Goal: Transaction & Acquisition: Purchase product/service

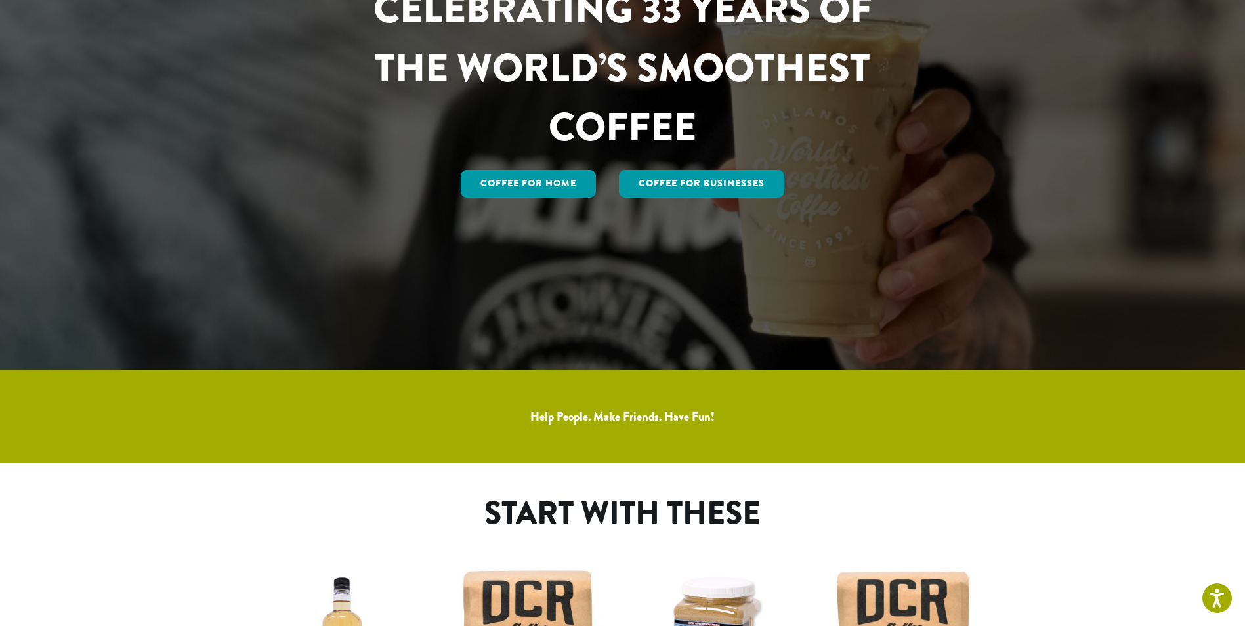
scroll to position [262, 0]
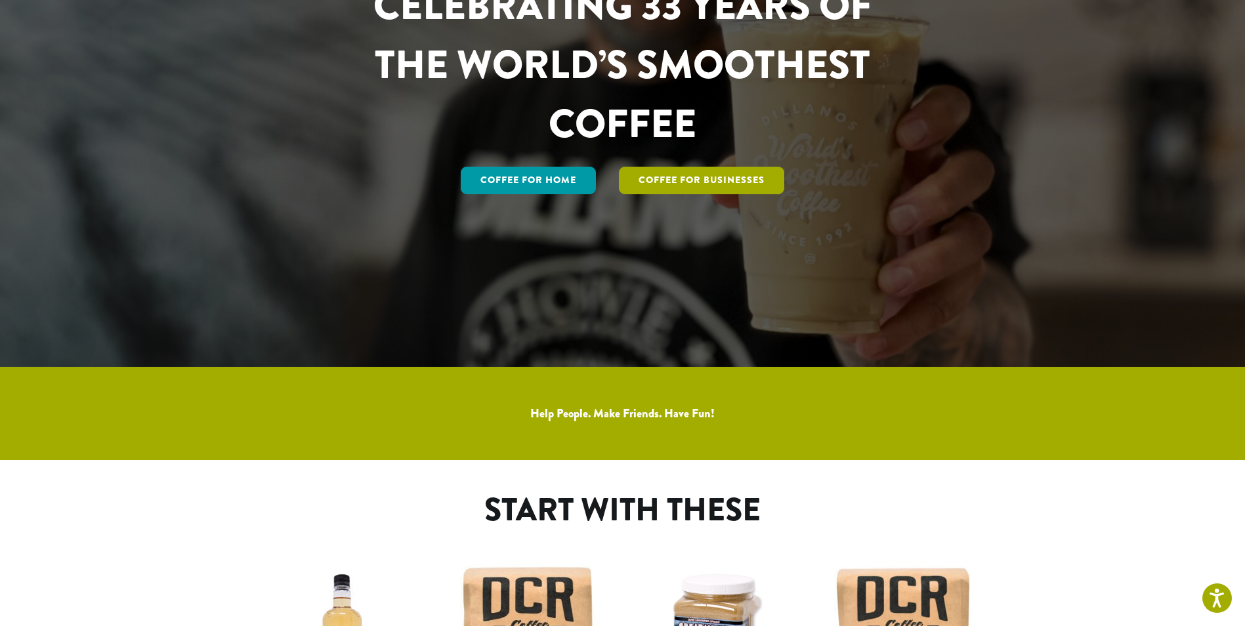
click at [703, 183] on link "Coffee For Businesses" at bounding box center [701, 181] width 165 height 28
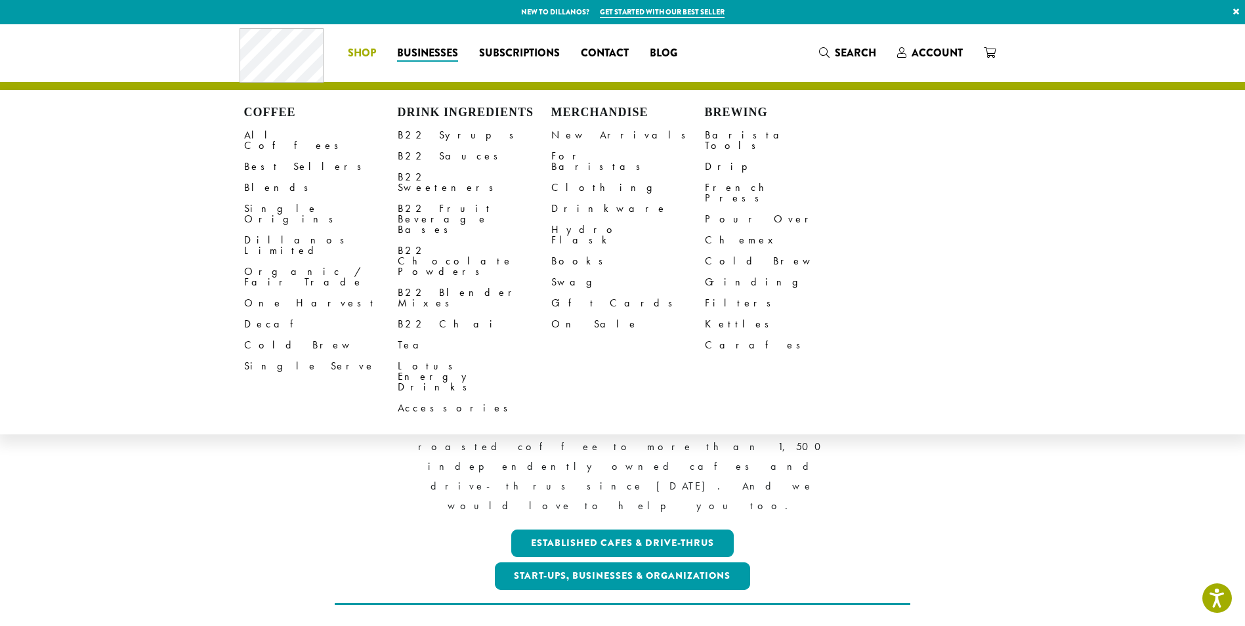
click at [365, 54] on span "Shop" at bounding box center [362, 53] width 28 height 16
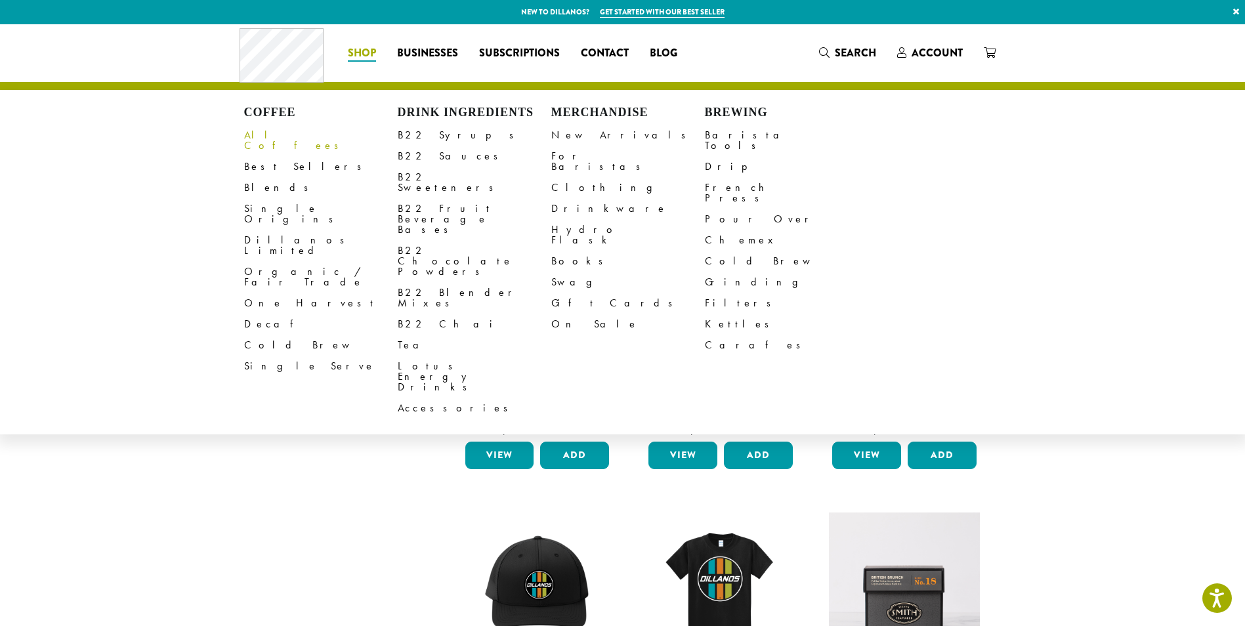
click at [259, 130] on link "All Coffees" at bounding box center [321, 140] width 154 height 31
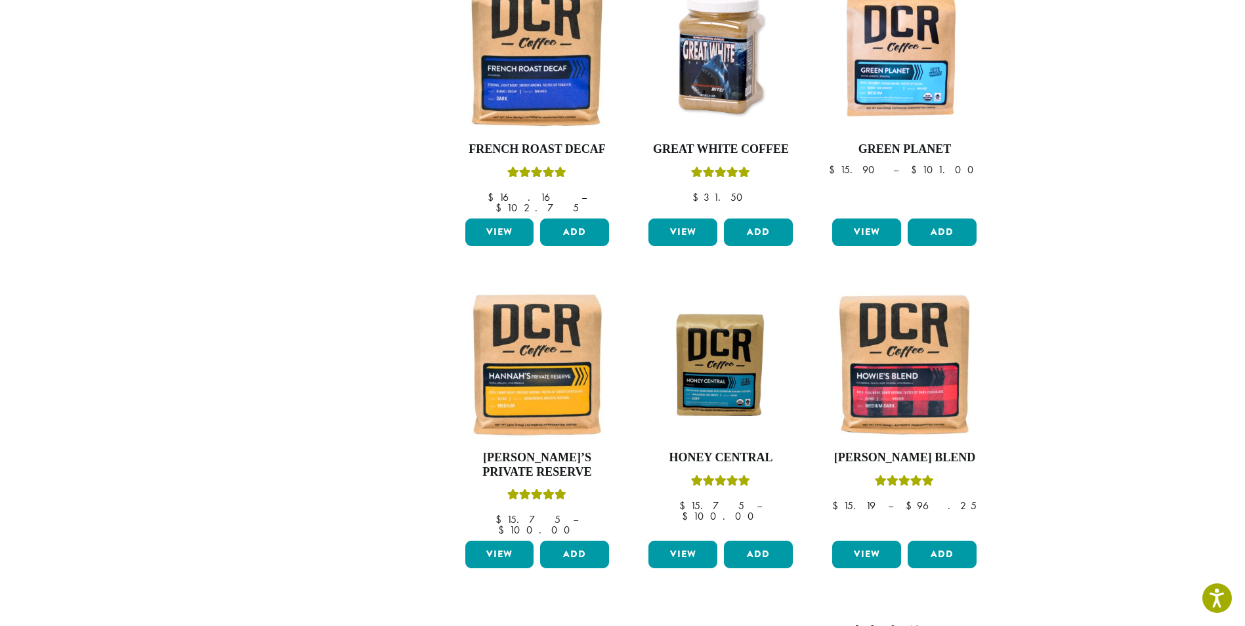
scroll to position [1068, 0]
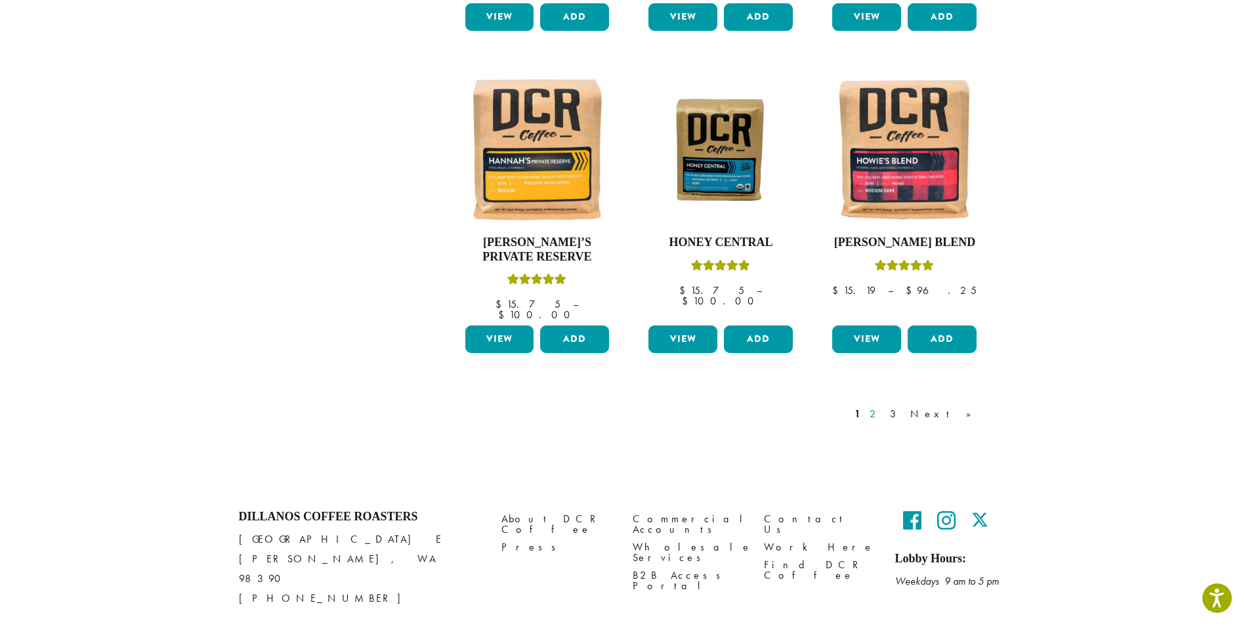
click at [883, 406] on link "2" at bounding box center [875, 414] width 16 height 16
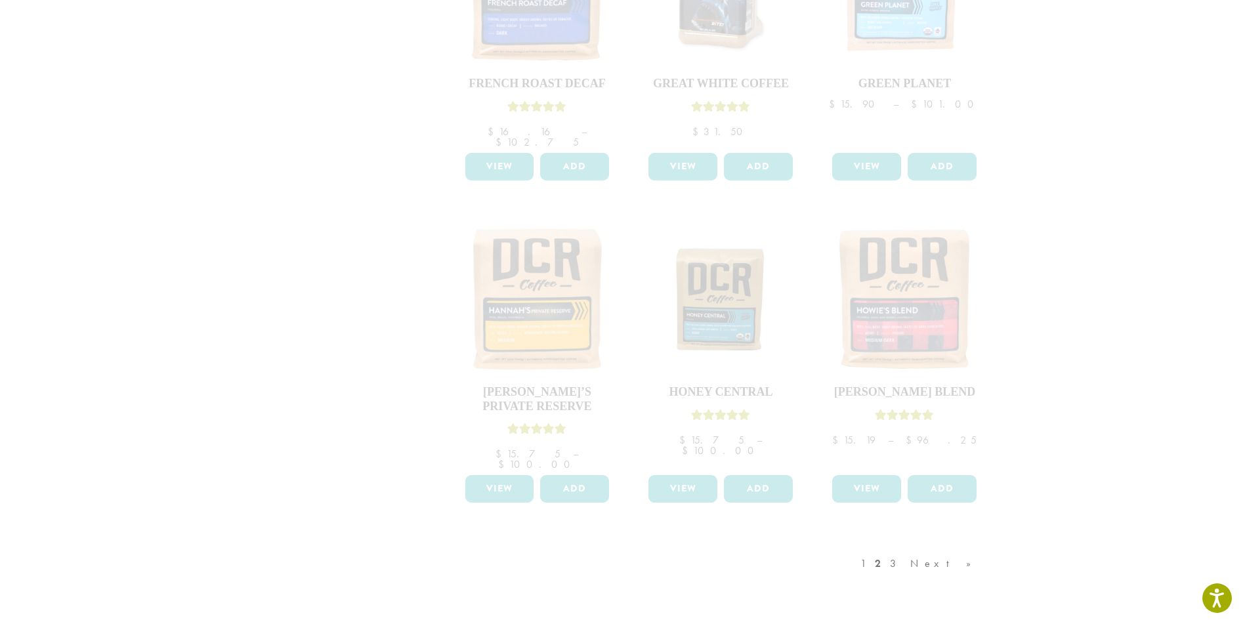
scroll to position [1068, 0]
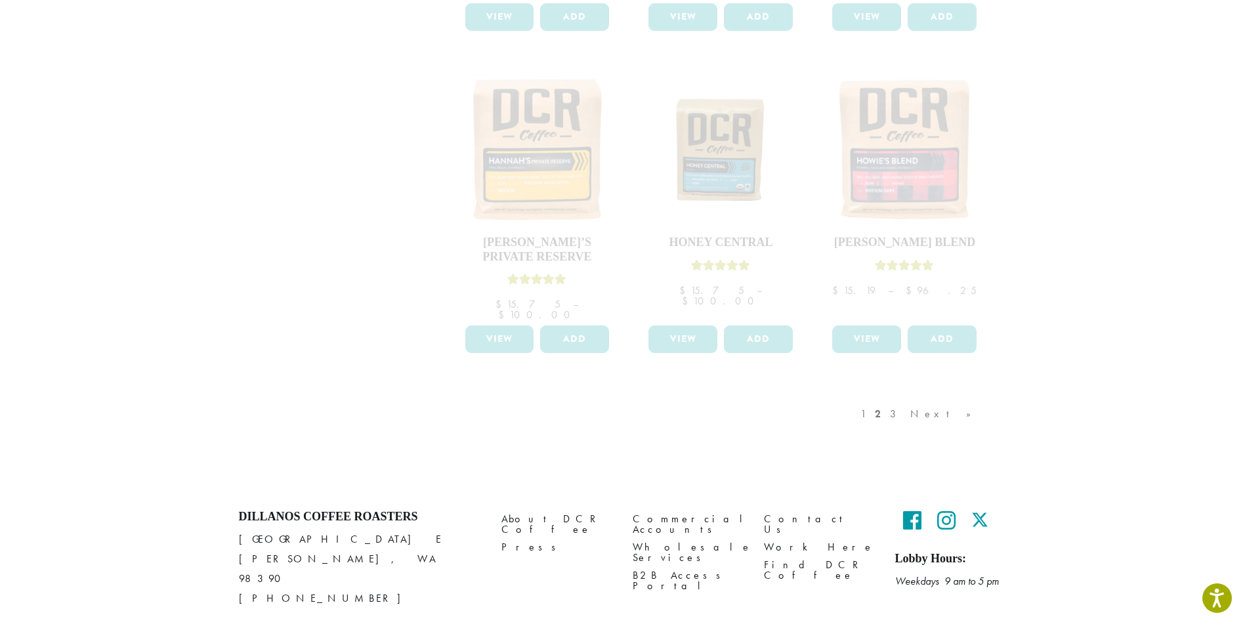
click at [928, 396] on div "1 2 3 Next »" at bounding box center [922, 427] width 129 height 62
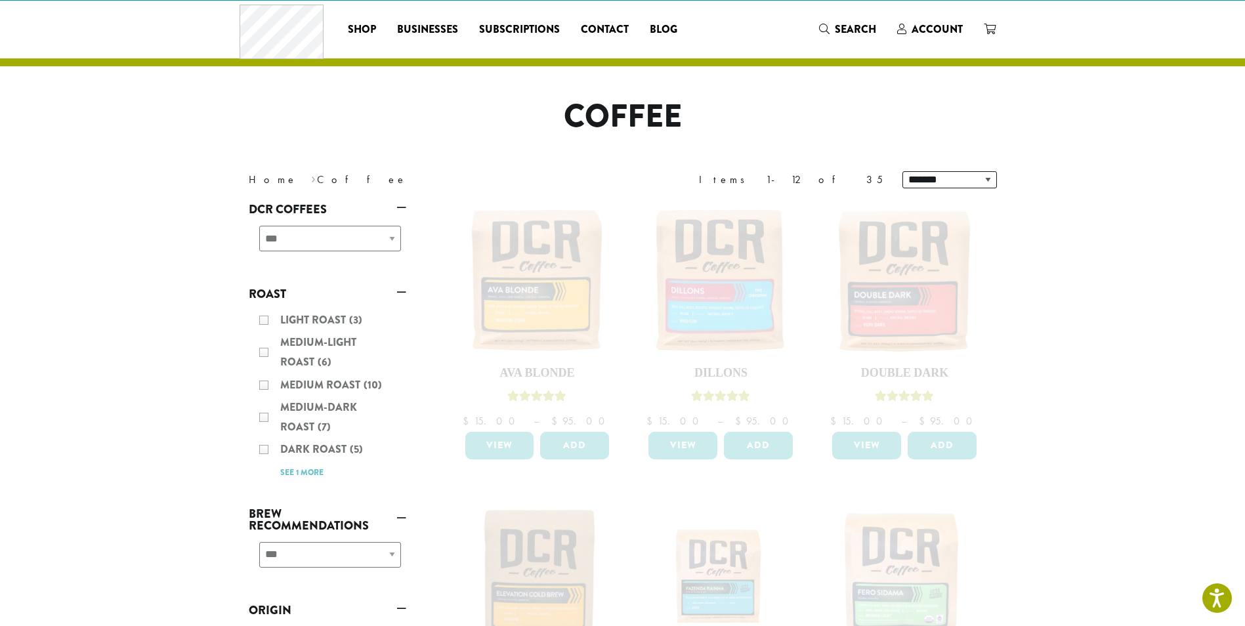
scroll to position [0, 0]
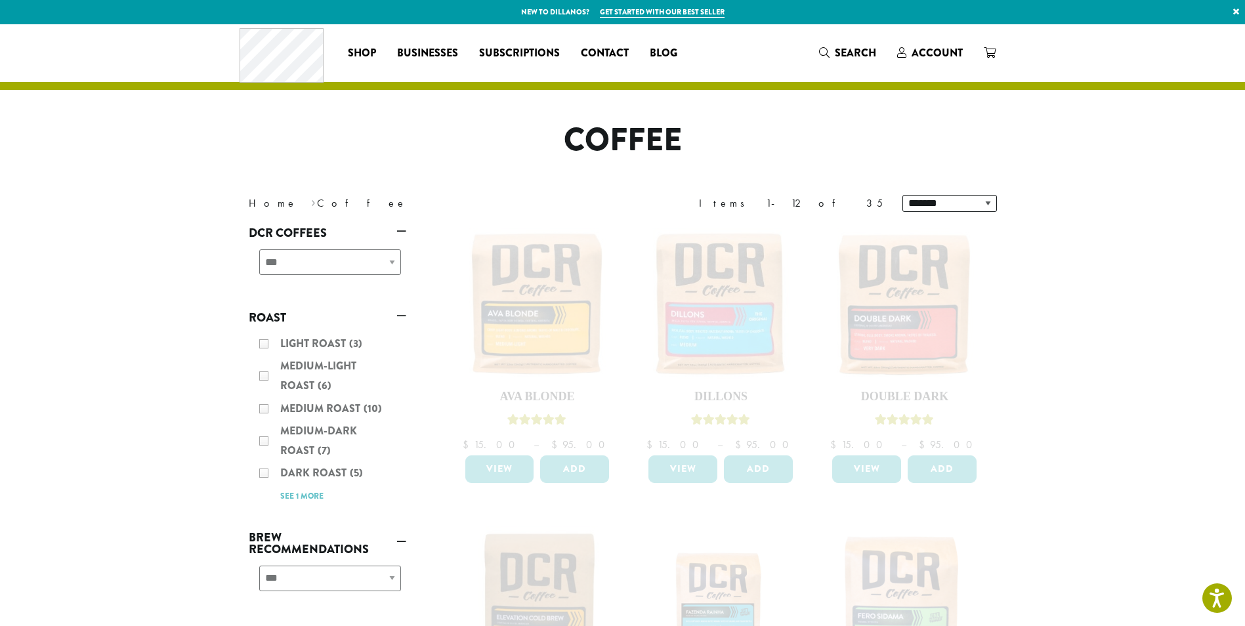
click at [264, 408] on div "Light Roast (3) Medium-Light Roast (6) Medium Roast (10) Medium-Dark Roast (7) …" at bounding box center [327, 420] width 157 height 182
click at [266, 409] on div "Light Roast (3) Medium-Light Roast (6) Medium Roast (10) Medium-Dark Roast (7) …" at bounding box center [327, 420] width 157 height 182
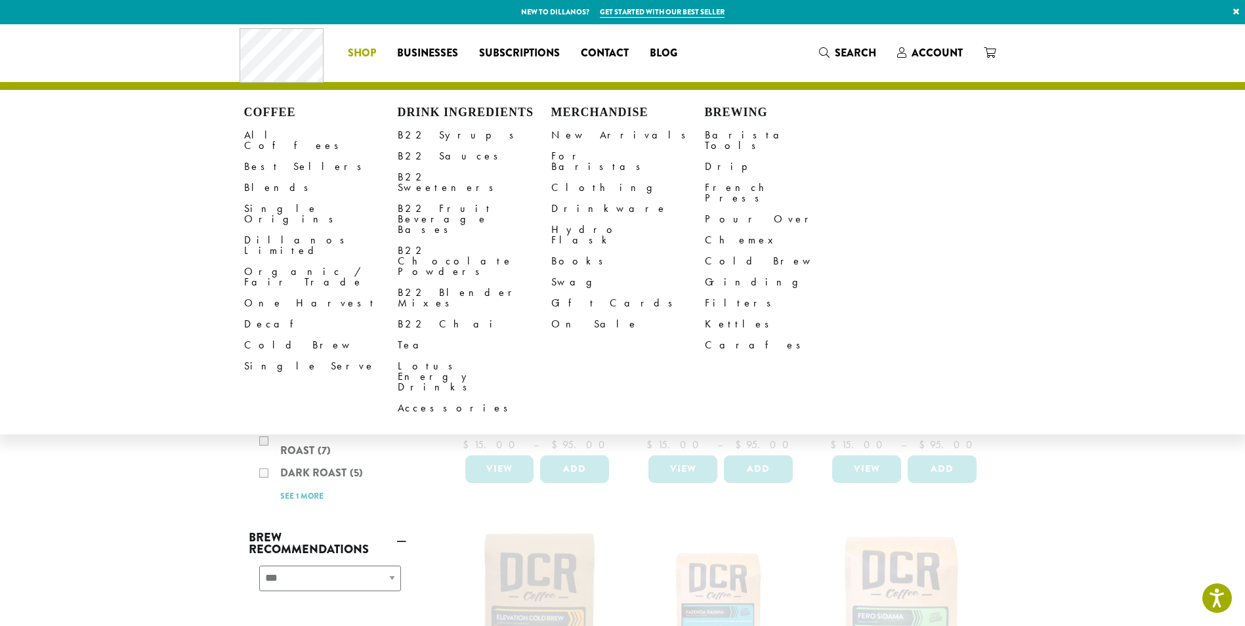
click at [356, 54] on span "Shop" at bounding box center [362, 53] width 28 height 16
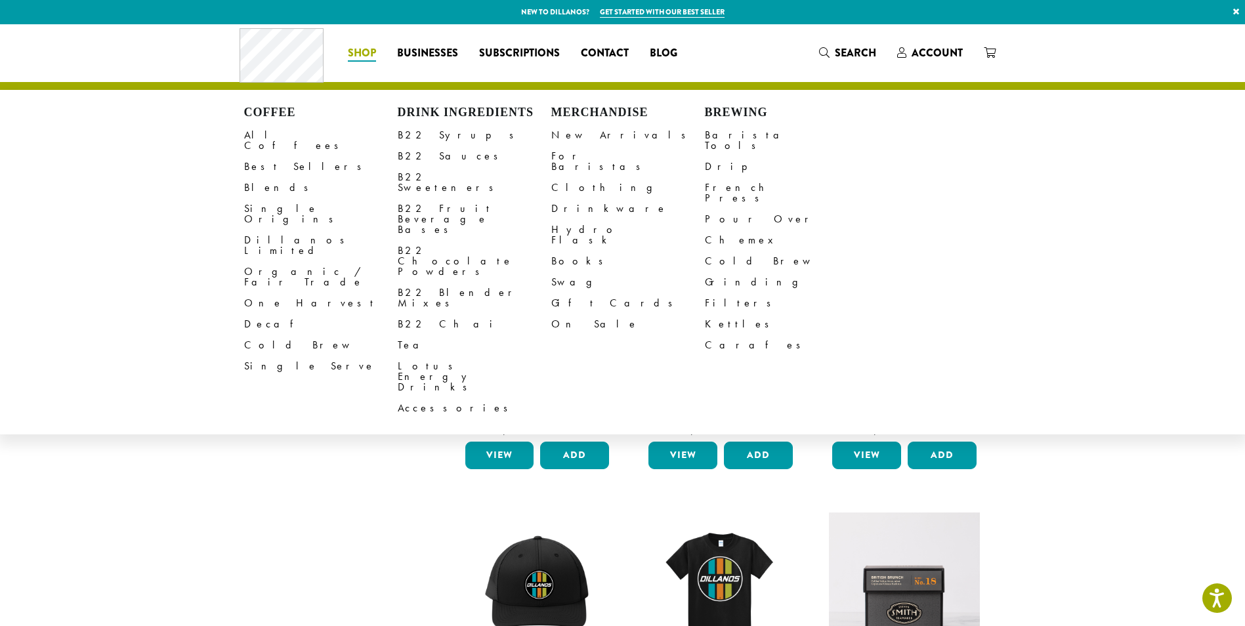
click at [363, 58] on span "Shop" at bounding box center [362, 53] width 28 height 16
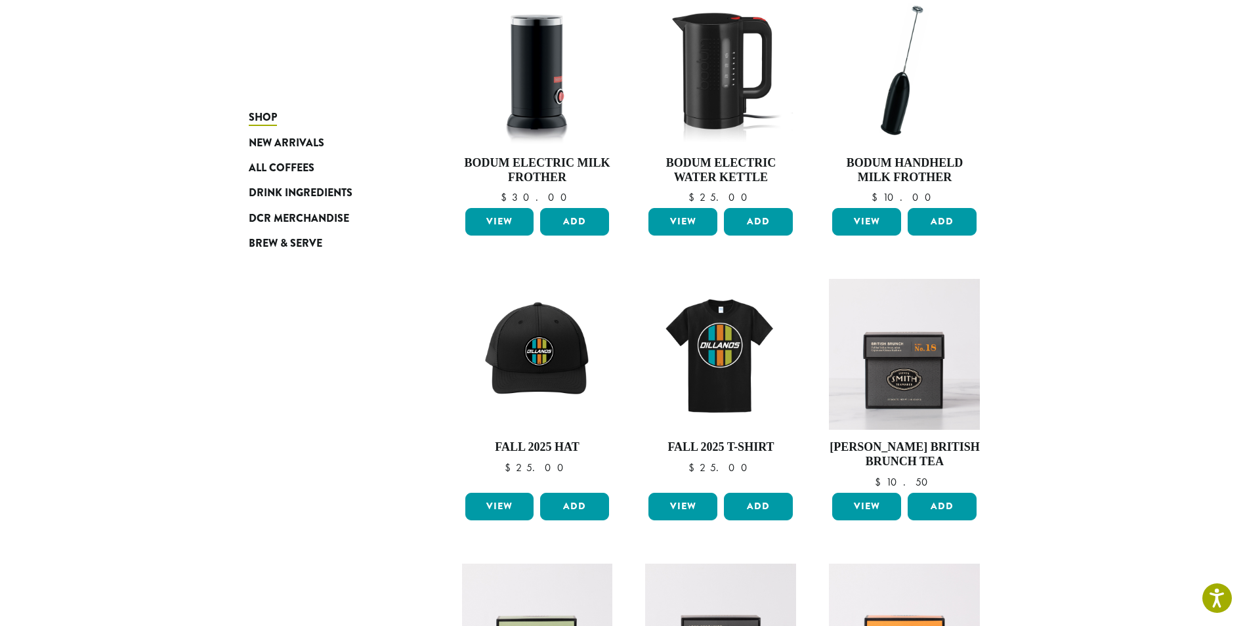
scroll to position [66, 0]
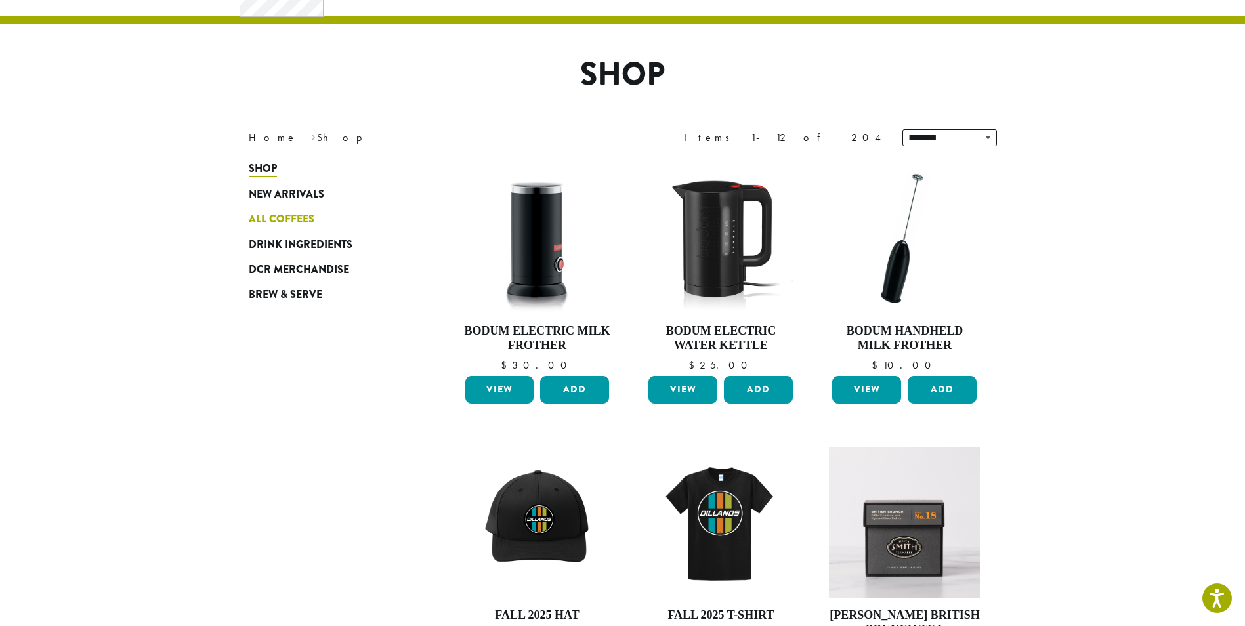
click at [272, 217] on span "All Coffees" at bounding box center [282, 219] width 66 height 16
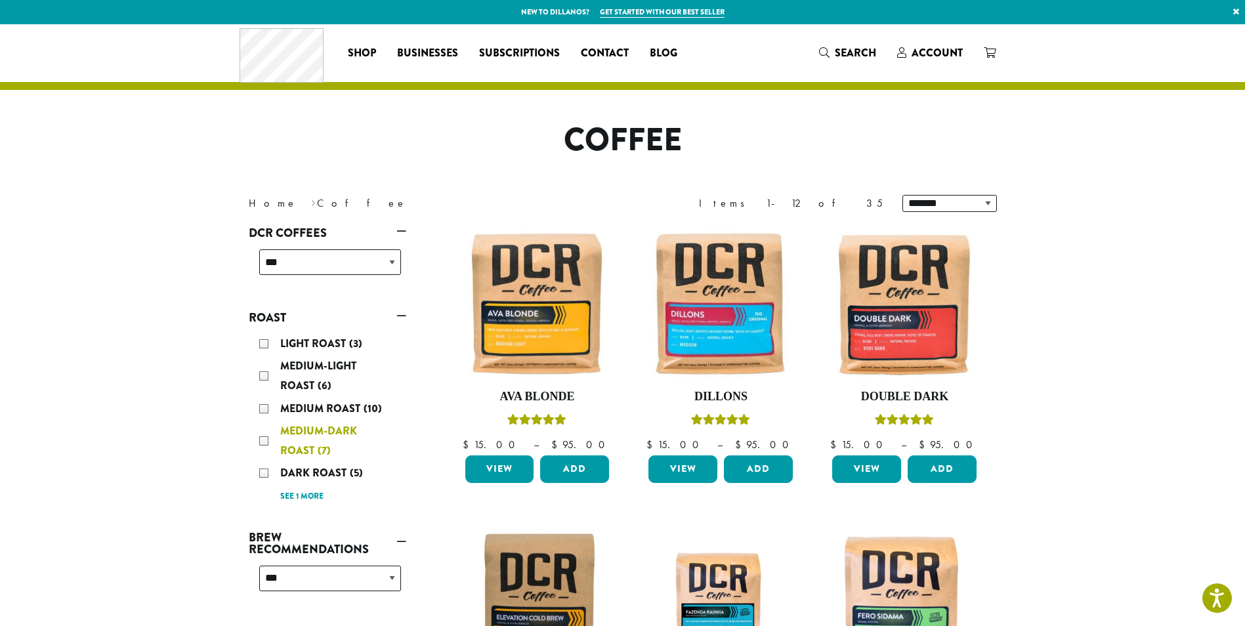
click at [319, 430] on span "Medium-Dark Roast" at bounding box center [318, 440] width 77 height 35
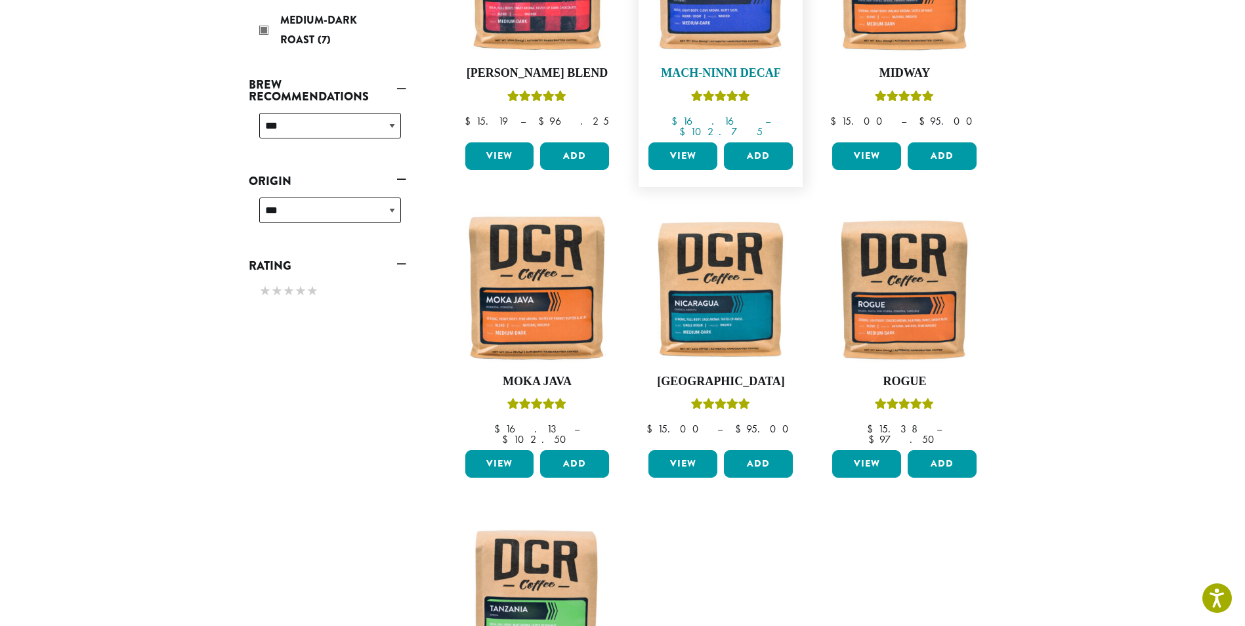
scroll to position [343, 0]
